Goal: Check status: Check status

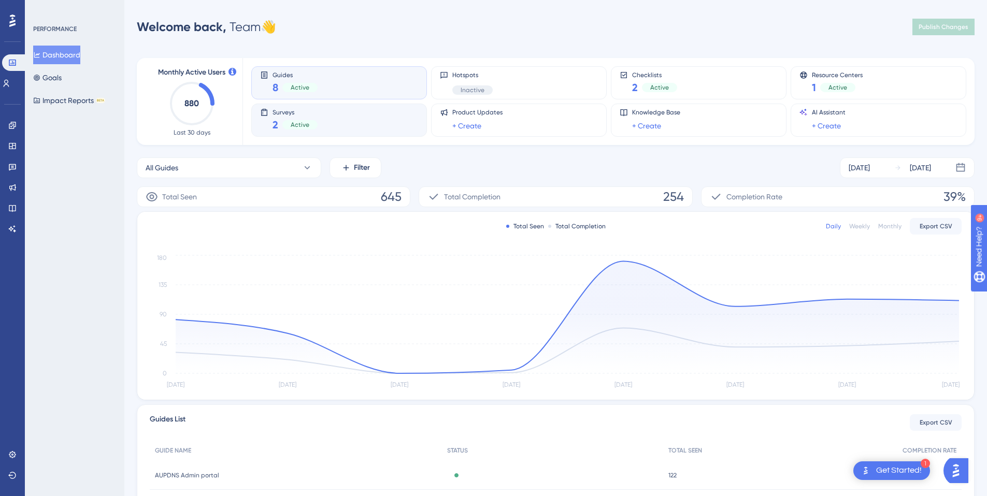
click at [275, 126] on span "2" at bounding box center [275, 125] width 6 height 15
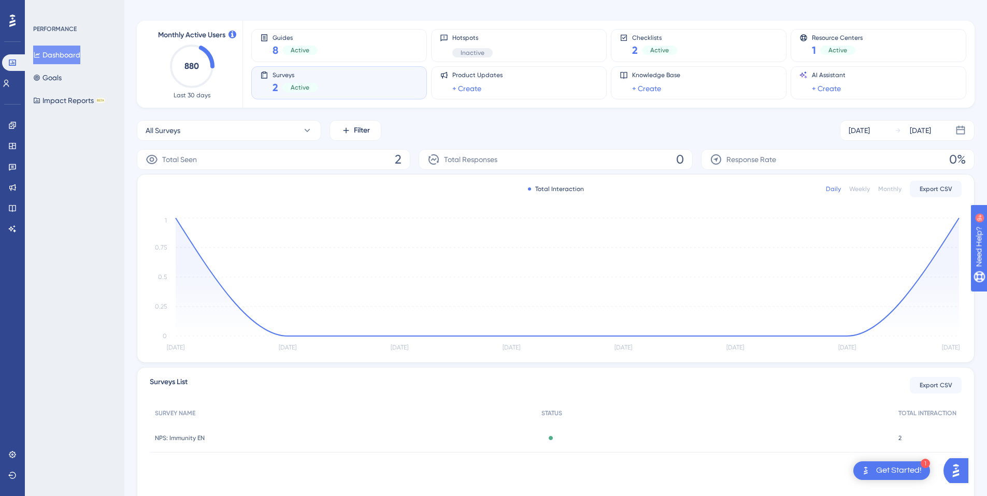
scroll to position [74, 0]
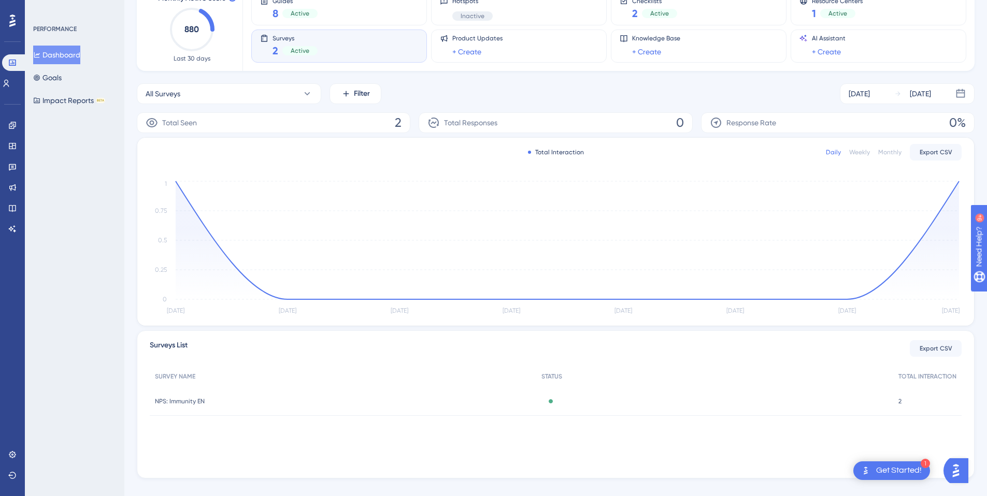
click at [190, 399] on span "NPS: Immunity EN" at bounding box center [180, 401] width 50 height 8
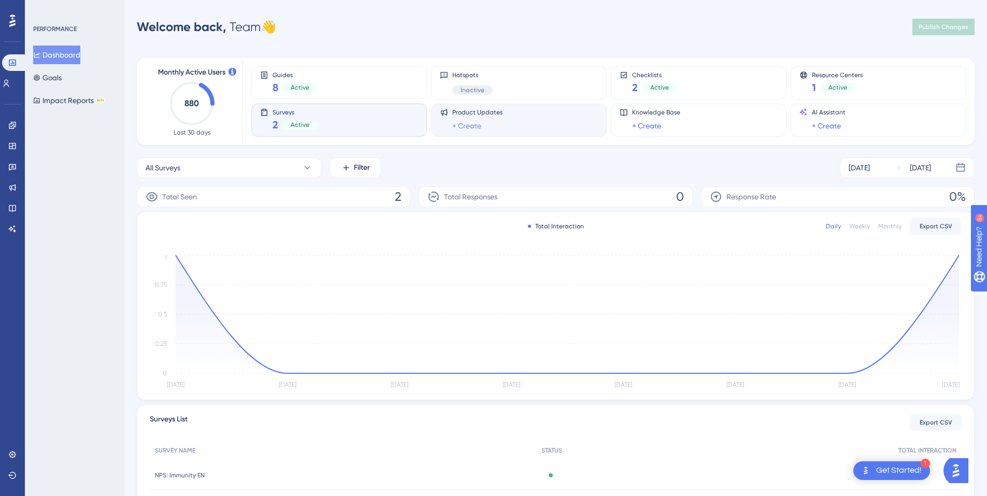
click at [469, 127] on link "+ Create" at bounding box center [466, 126] width 29 height 12
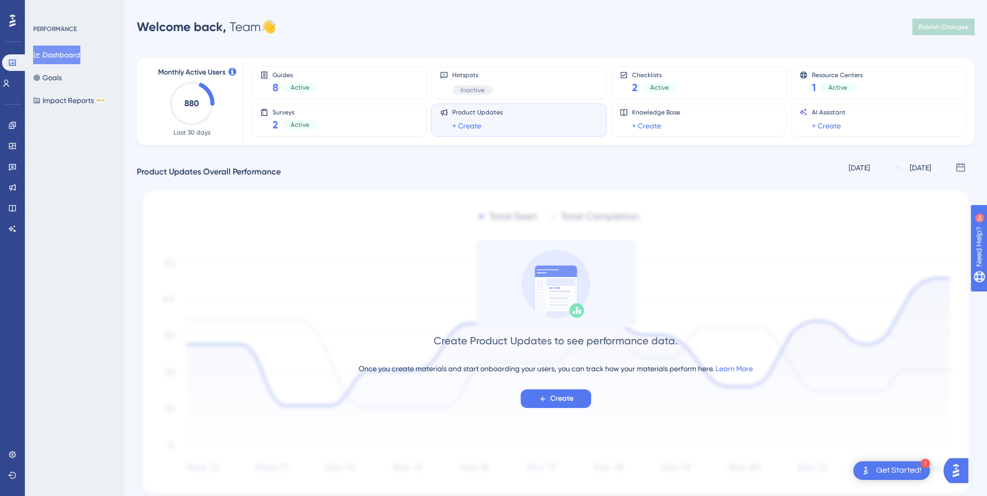
click at [17, 160] on div "Feedback" at bounding box center [12, 167] width 8 height 17
click at [14, 162] on link at bounding box center [12, 167] width 8 height 17
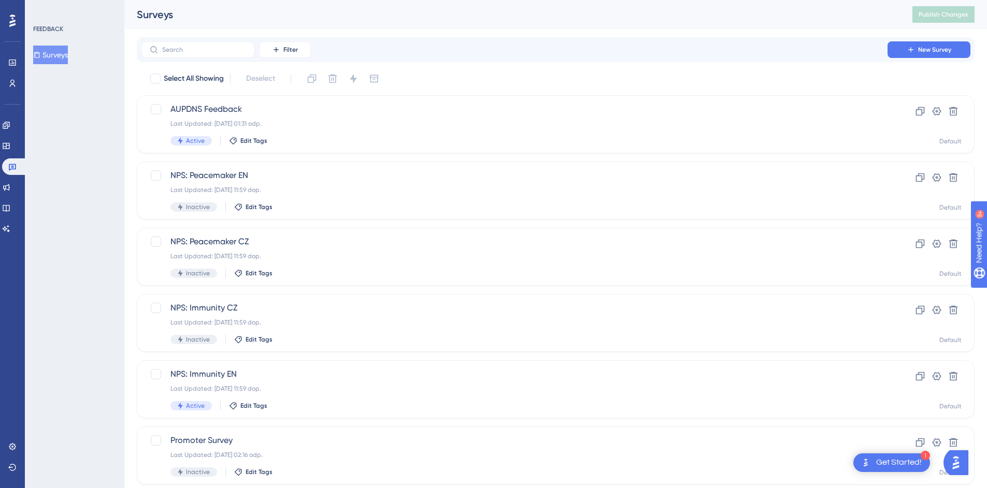
scroll to position [6, 0]
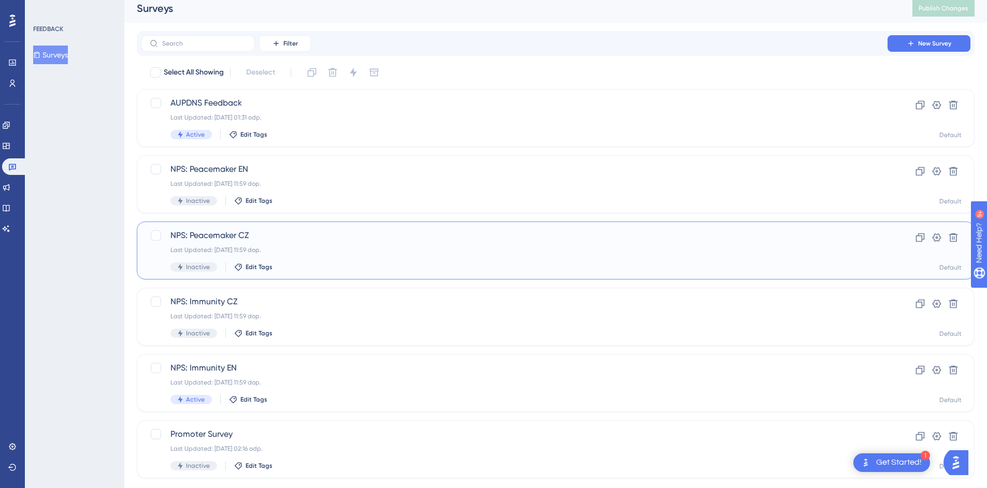
click at [254, 234] on span "NPS: Peacemaker CZ" at bounding box center [513, 235] width 687 height 12
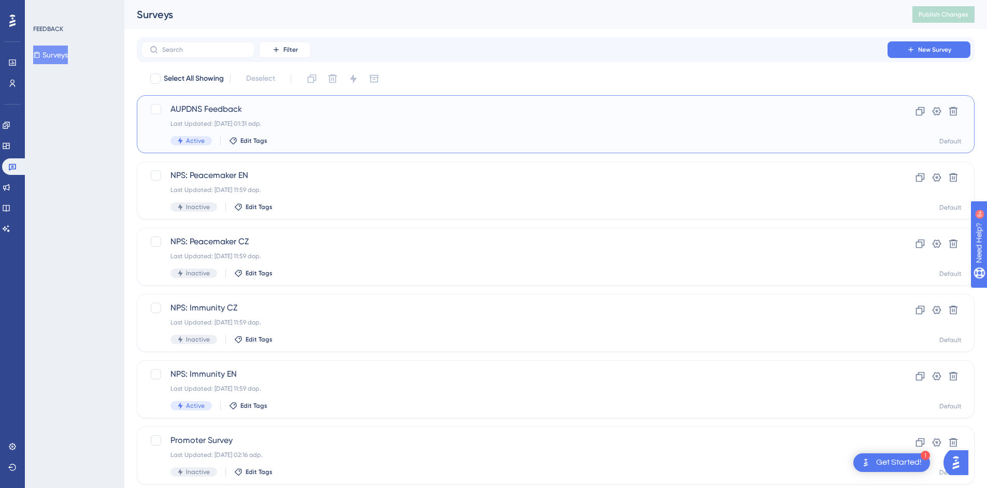
click at [469, 103] on span "AUPDNS Feedback" at bounding box center [513, 109] width 687 height 12
